Goal: Transaction & Acquisition: Register for event/course

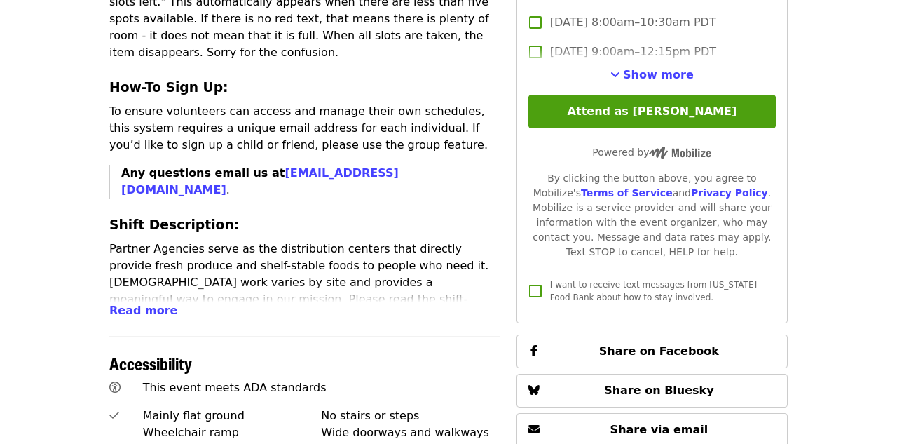
scroll to position [606, 0]
click at [137, 303] on span "Read more" at bounding box center [143, 309] width 68 height 13
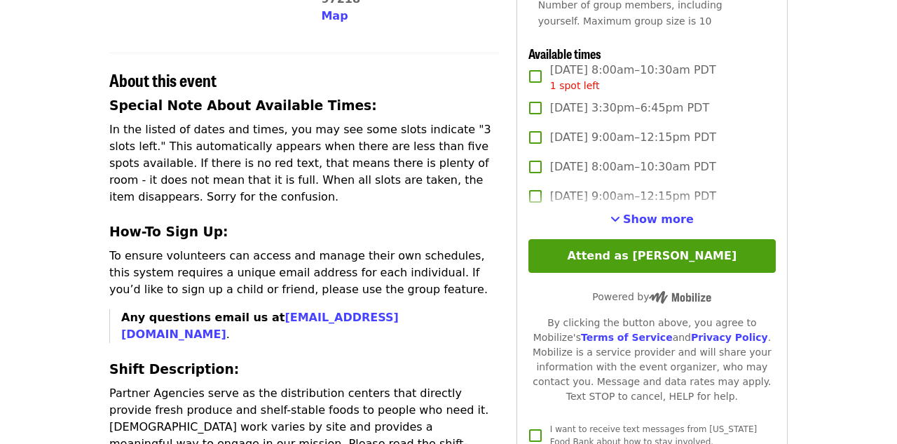
scroll to position [455, 0]
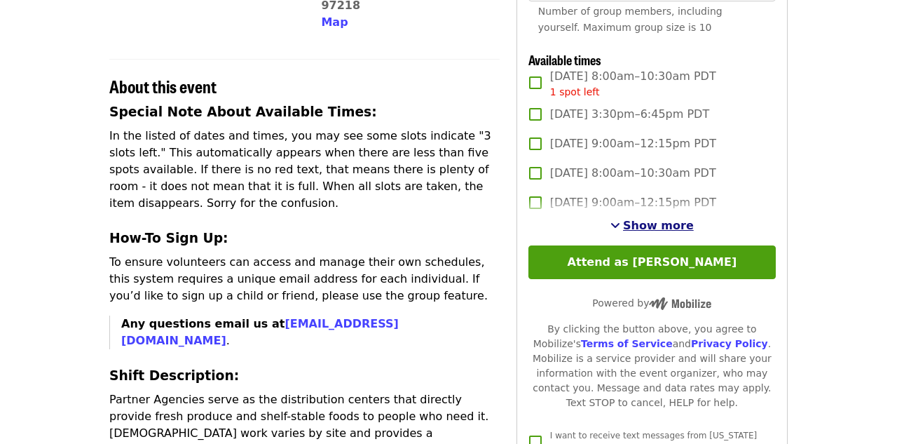
click at [645, 226] on span "Show more" at bounding box center [658, 225] width 71 height 13
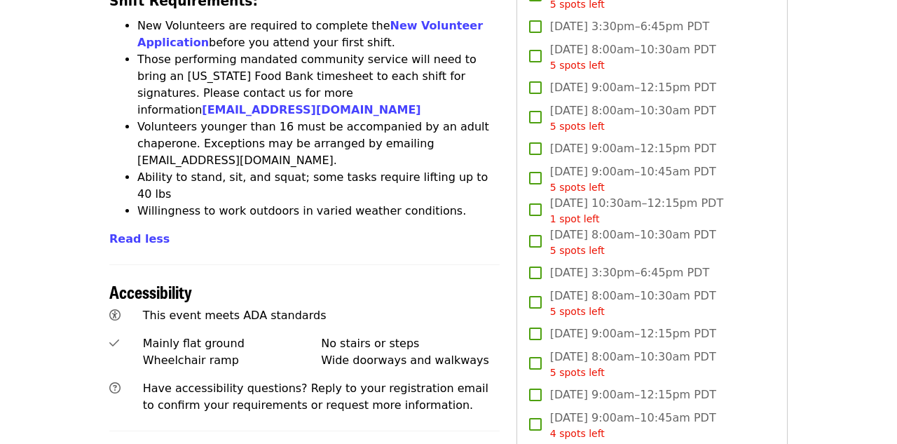
scroll to position [1216, 0]
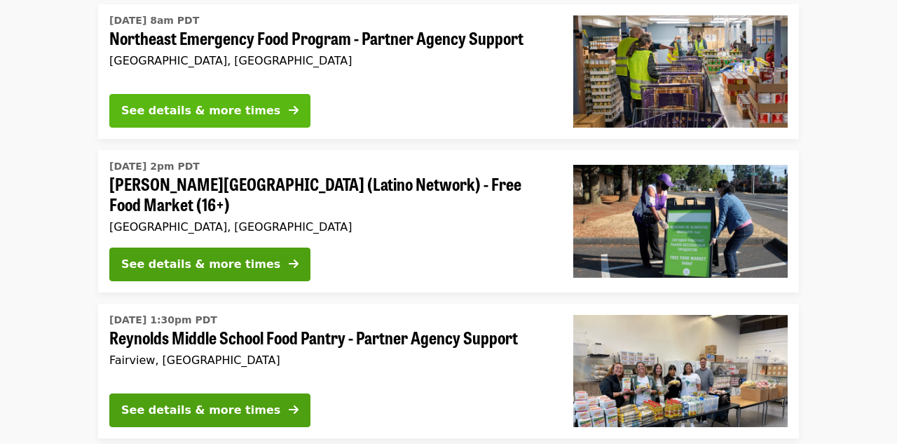
scroll to position [323, 0]
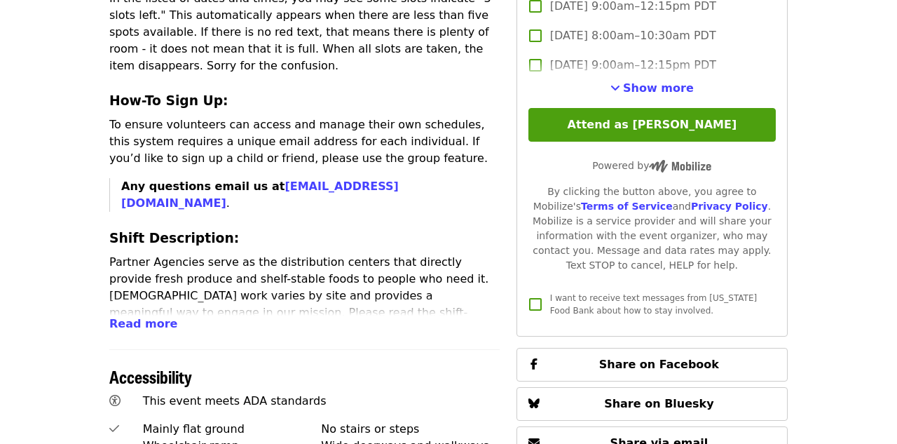
scroll to position [591, 0]
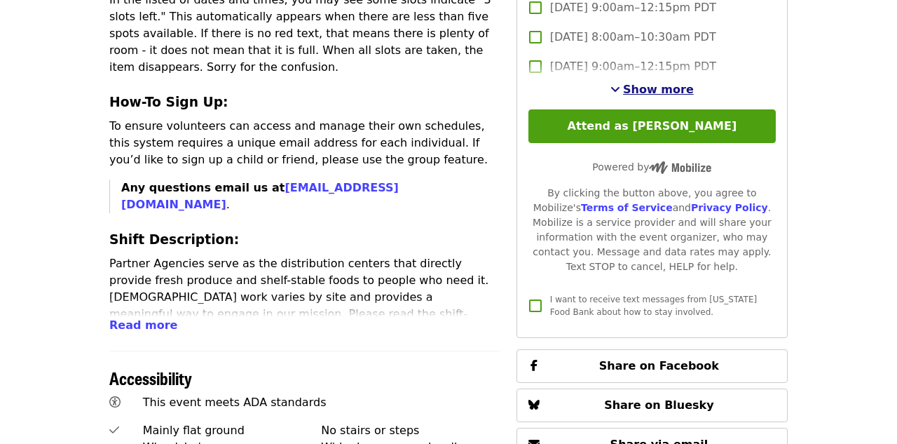
click at [648, 95] on button "Show more" at bounding box center [651, 89] width 83 height 17
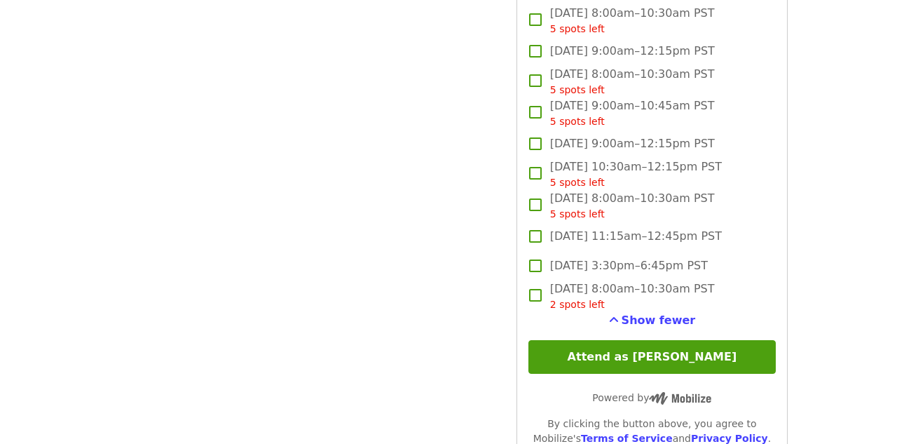
scroll to position [3633, 0]
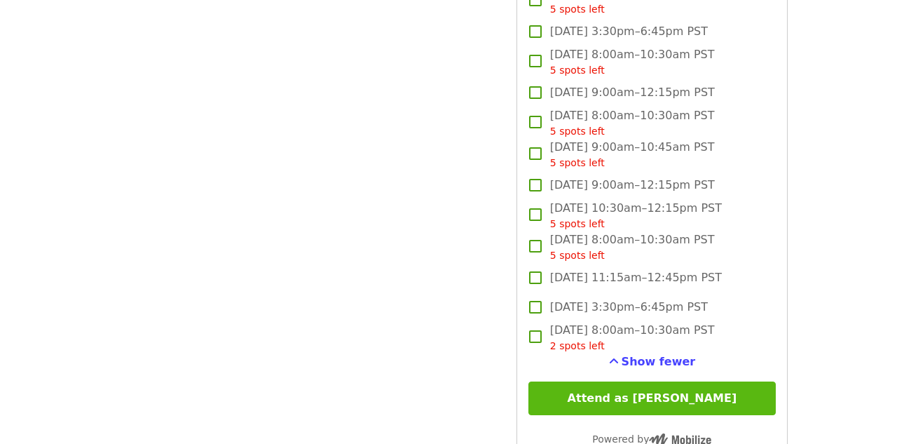
click at [540, 396] on button "Attend as [PERSON_NAME]" at bounding box center [651, 398] width 247 height 34
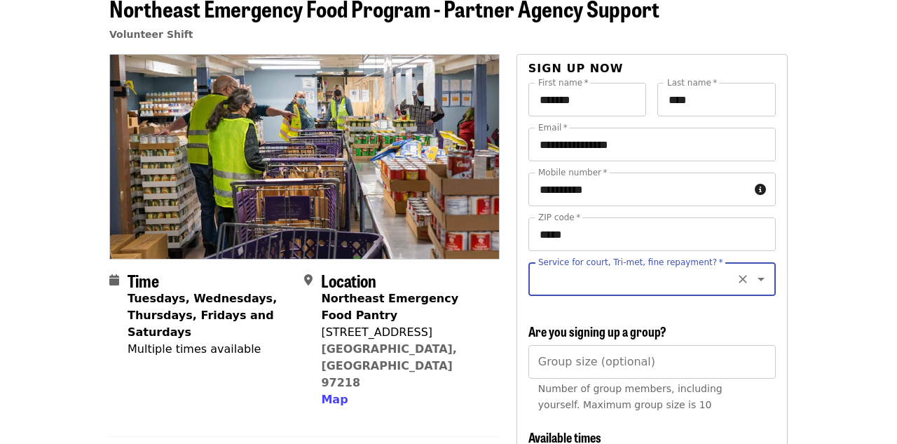
scroll to position [75, 0]
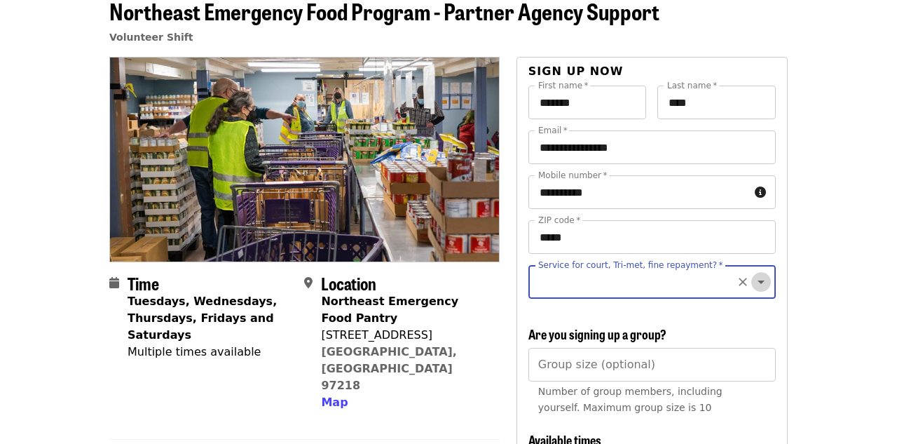
click at [760, 283] on icon "Open" at bounding box center [761, 281] width 17 height 17
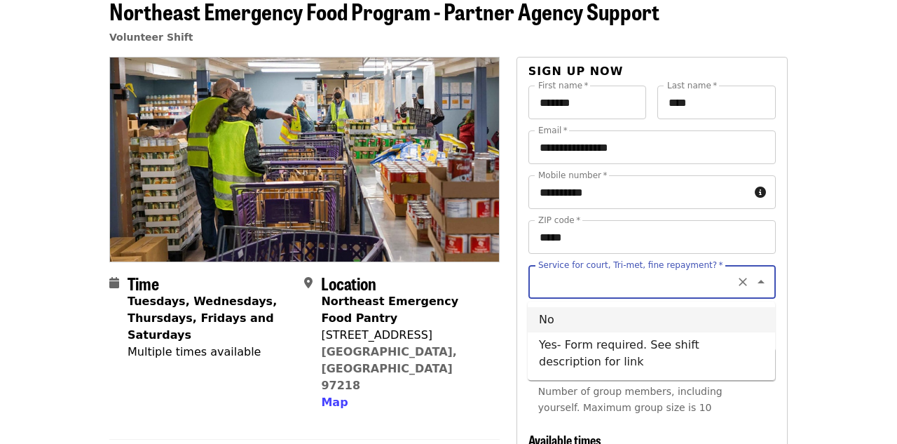
click at [598, 322] on li "No" at bounding box center [651, 319] width 247 height 25
type input "**"
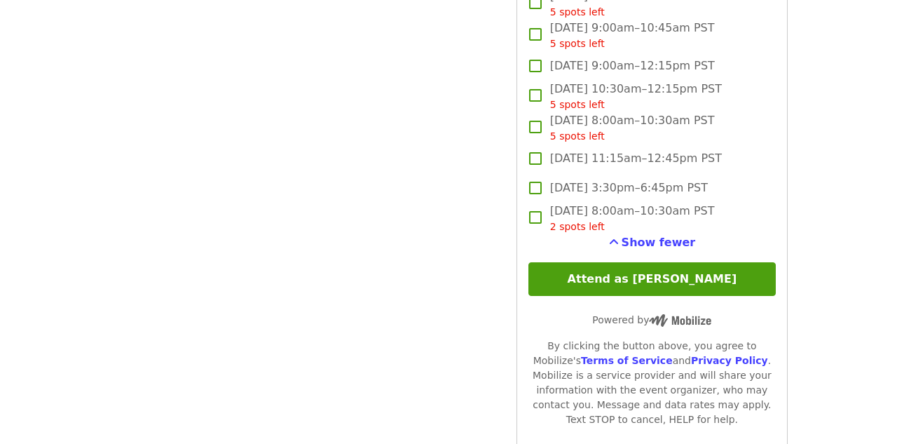
scroll to position [3853, 0]
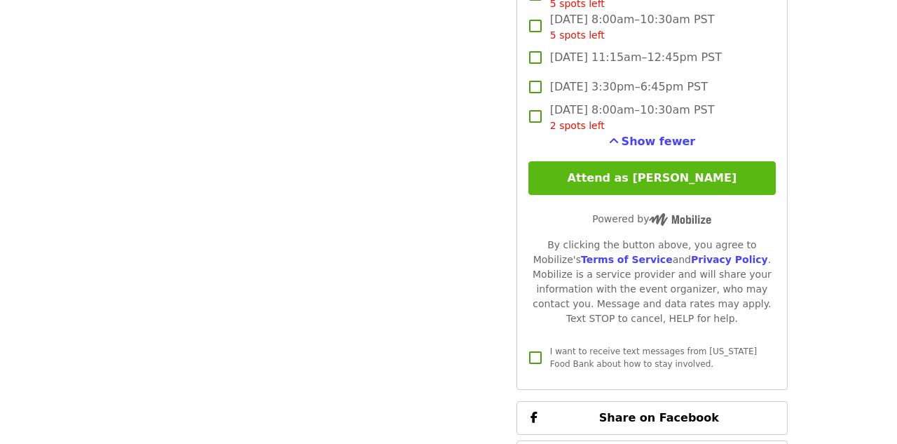
click at [661, 185] on button "Attend as [PERSON_NAME]" at bounding box center [651, 178] width 247 height 34
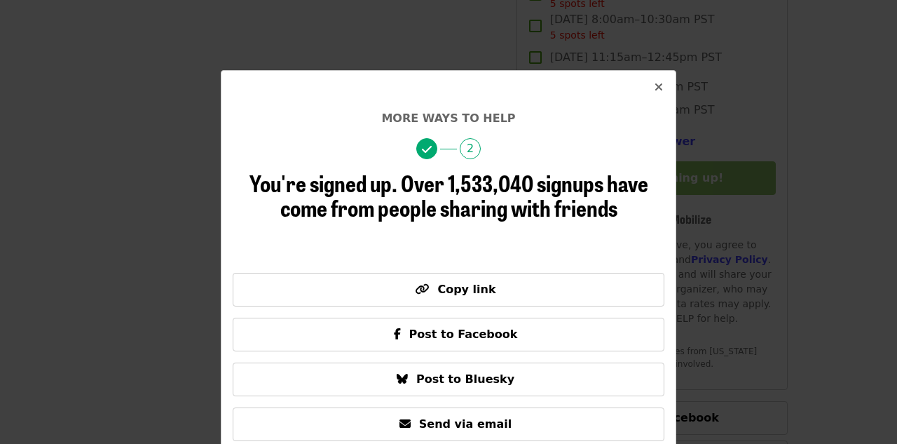
click at [661, 90] on icon "times icon" at bounding box center [659, 87] width 8 height 13
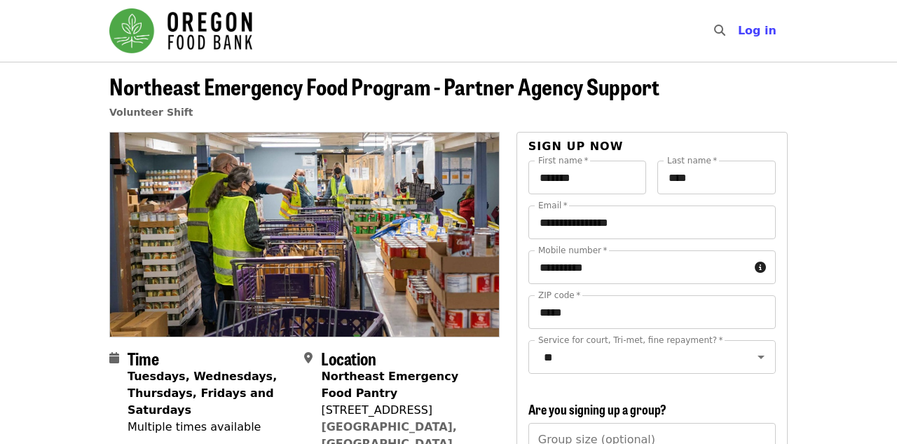
scroll to position [0, 0]
click at [764, 30] on span "Log in" at bounding box center [757, 30] width 39 height 13
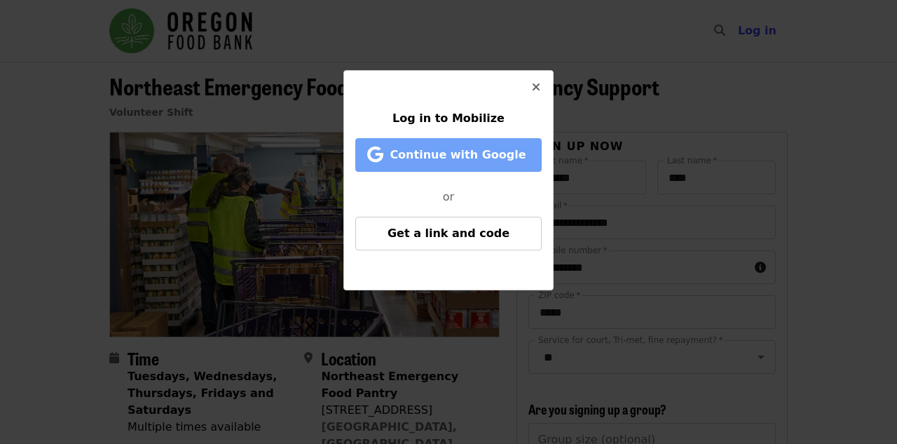
click at [492, 151] on span "Continue with Google" at bounding box center [458, 154] width 136 height 13
